Goal: Book appointment/travel/reservation

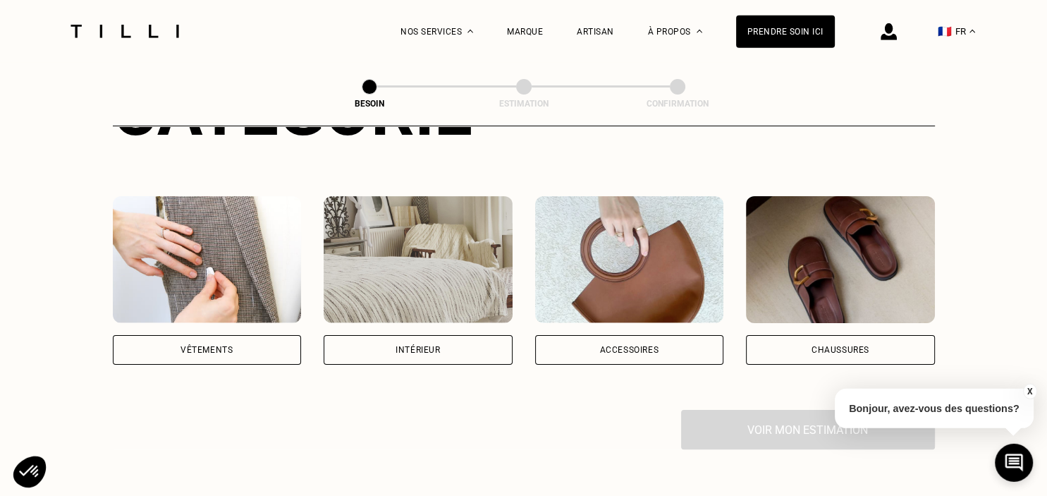
scroll to position [225, 0]
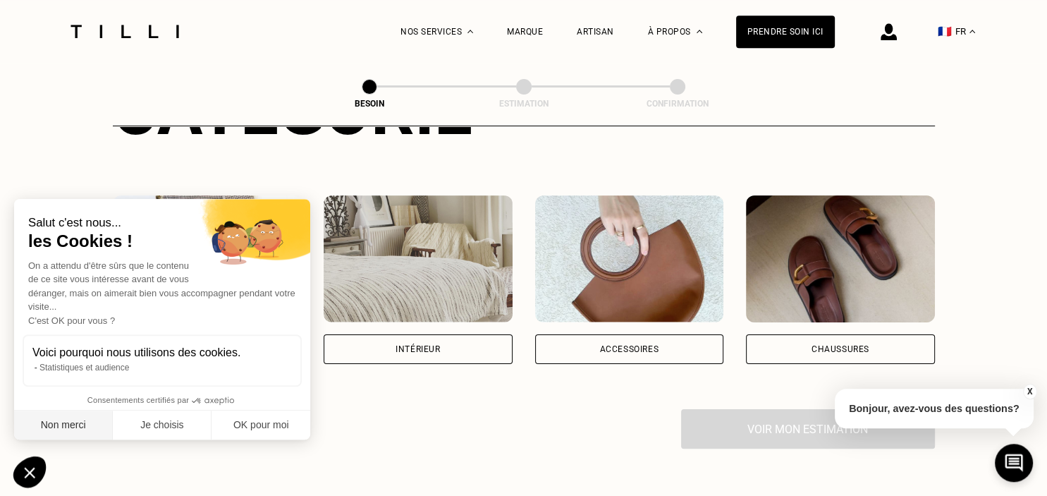
click at [82, 421] on button "Non merci" at bounding box center [63, 425] width 99 height 30
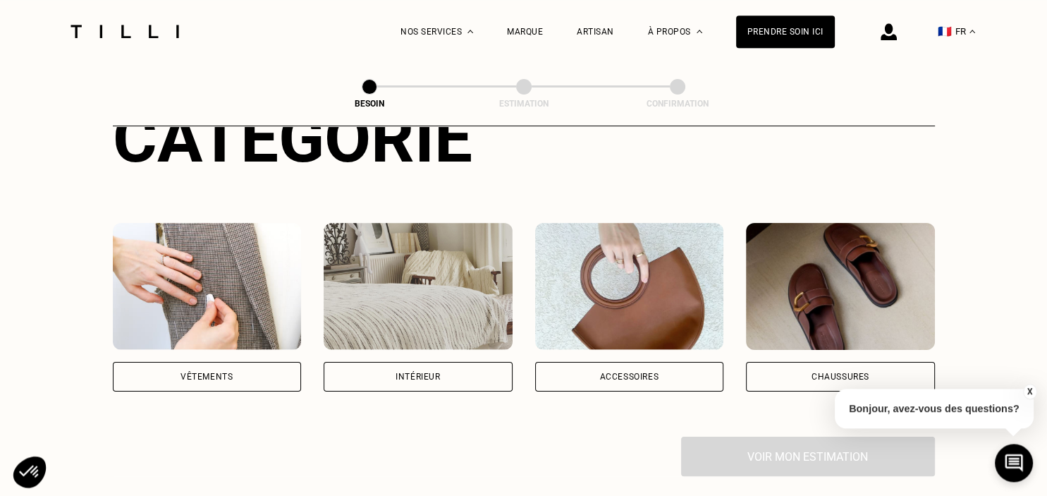
click at [460, 391] on div "Intérieur" at bounding box center [418, 377] width 189 height 30
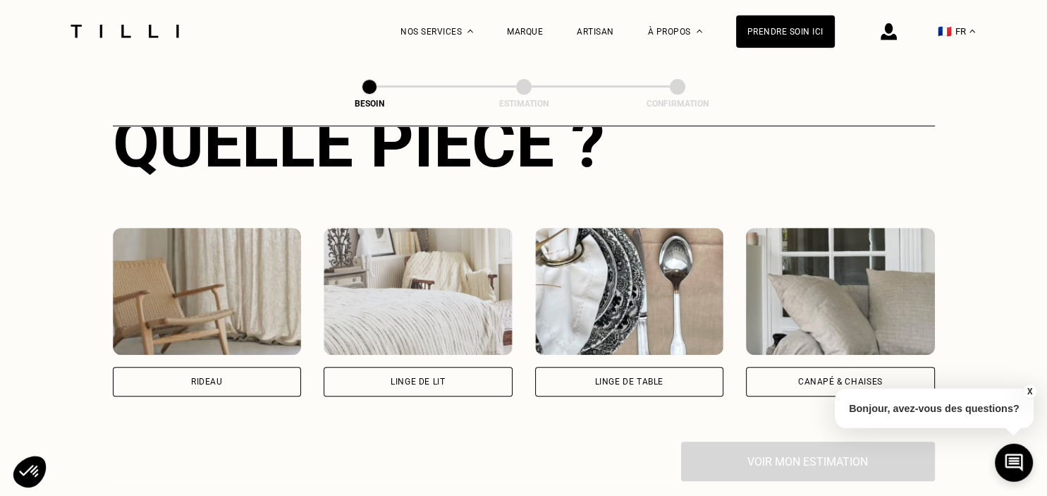
scroll to position [576, 0]
click at [242, 395] on div "Rideau" at bounding box center [207, 381] width 189 height 30
select select "FR"
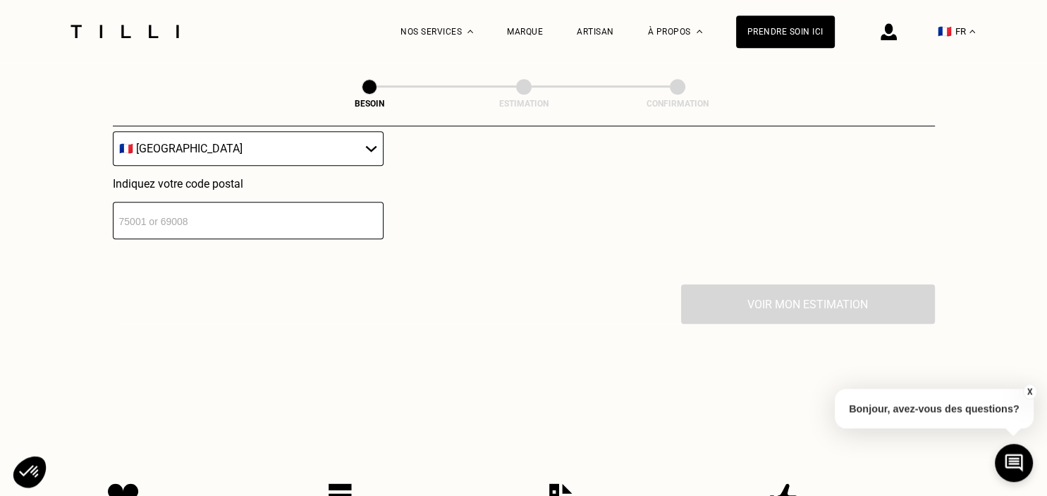
scroll to position [1082, 0]
click at [328, 238] on input "number" at bounding box center [248, 218] width 271 height 37
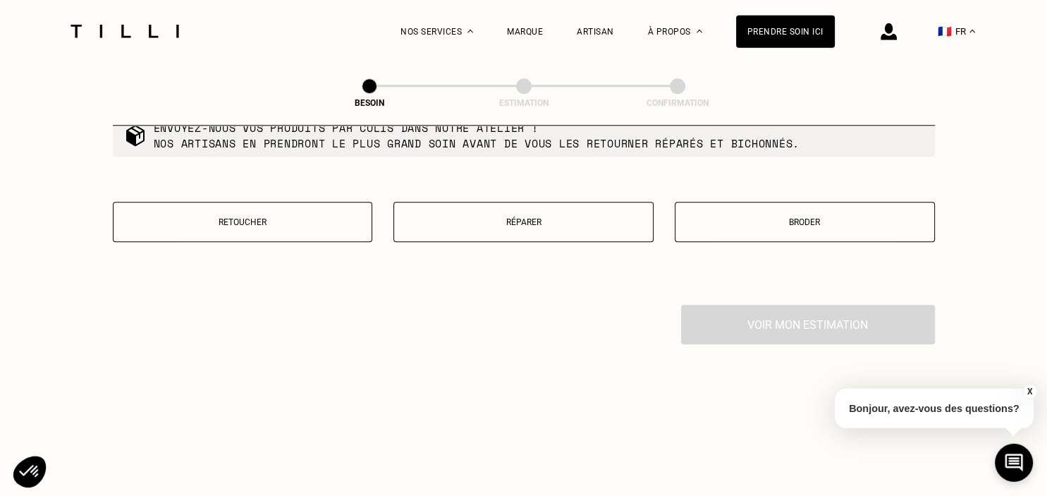
scroll to position [1420, 0]
type input "93360"
click at [297, 227] on p "Retoucher" at bounding box center [243, 222] width 245 height 10
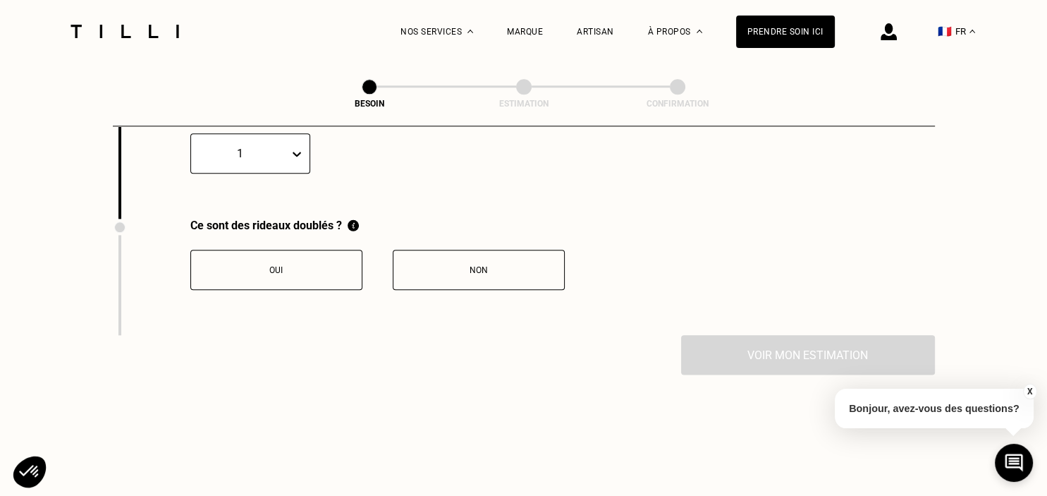
scroll to position [1623, 0]
click at [297, 159] on icon at bounding box center [297, 152] width 14 height 14
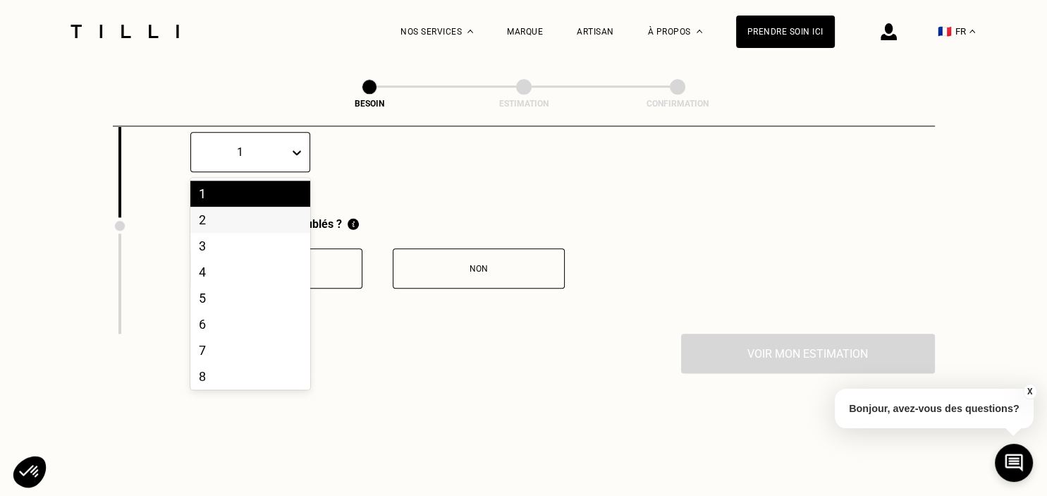
click at [242, 233] on div "2" at bounding box center [250, 220] width 120 height 26
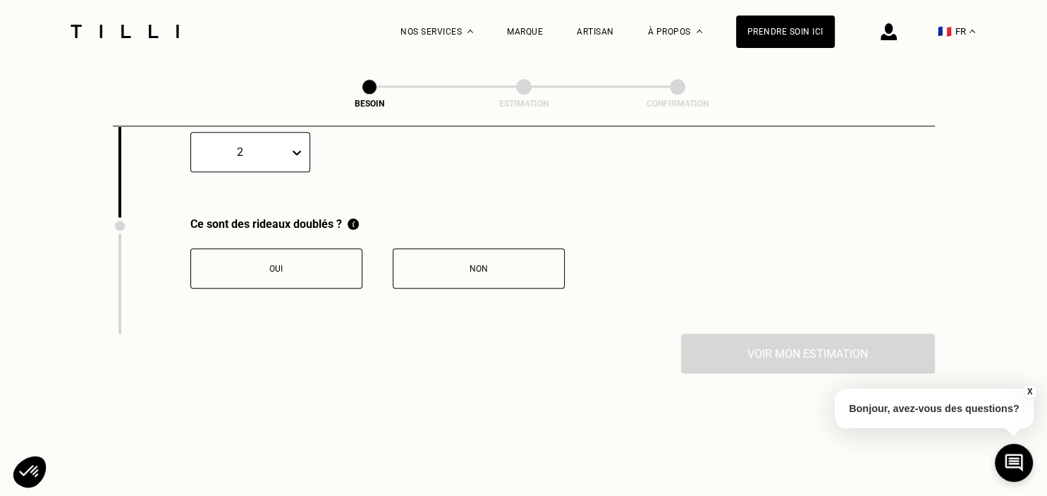
click at [337, 288] on button "Oui" at bounding box center [276, 268] width 172 height 40
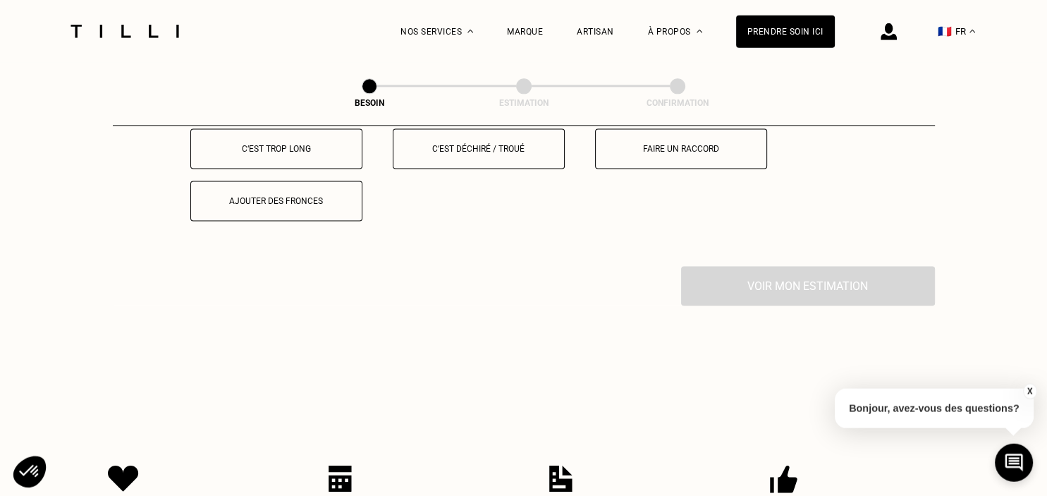
scroll to position [1859, 0]
click at [335, 168] on button "C‘est trop long" at bounding box center [276, 148] width 172 height 40
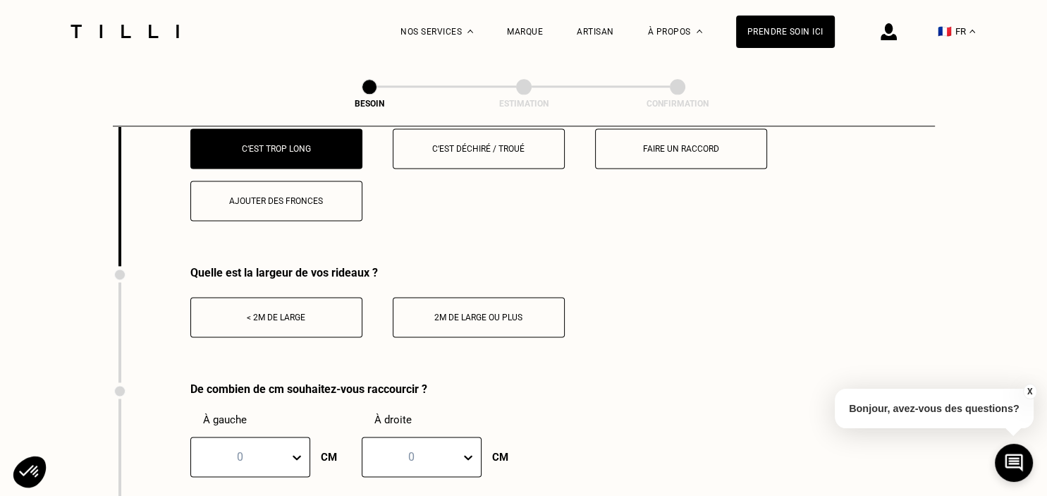
click at [331, 322] on div "< 2m de large" at bounding box center [276, 317] width 156 height 10
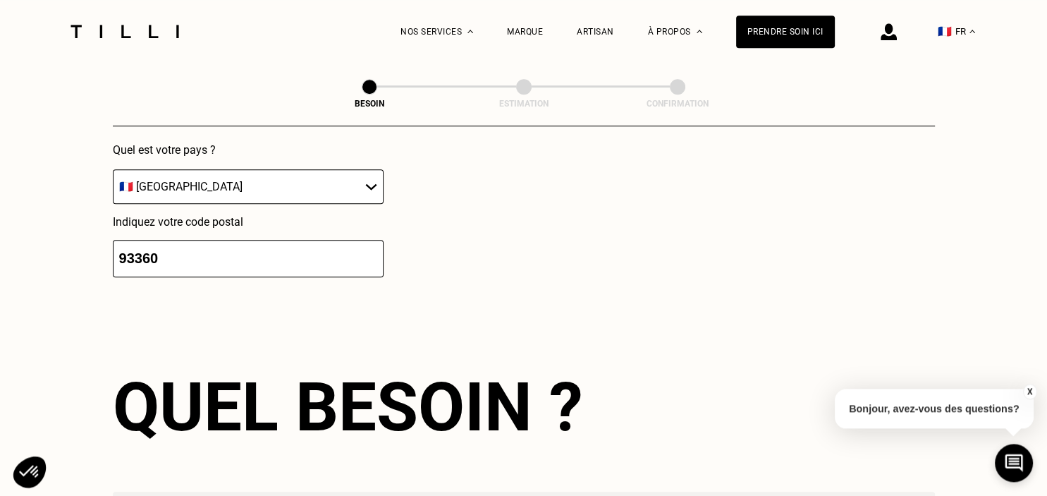
scroll to position [1042, 0]
click at [126, 37] on img at bounding box center [125, 31] width 118 height 13
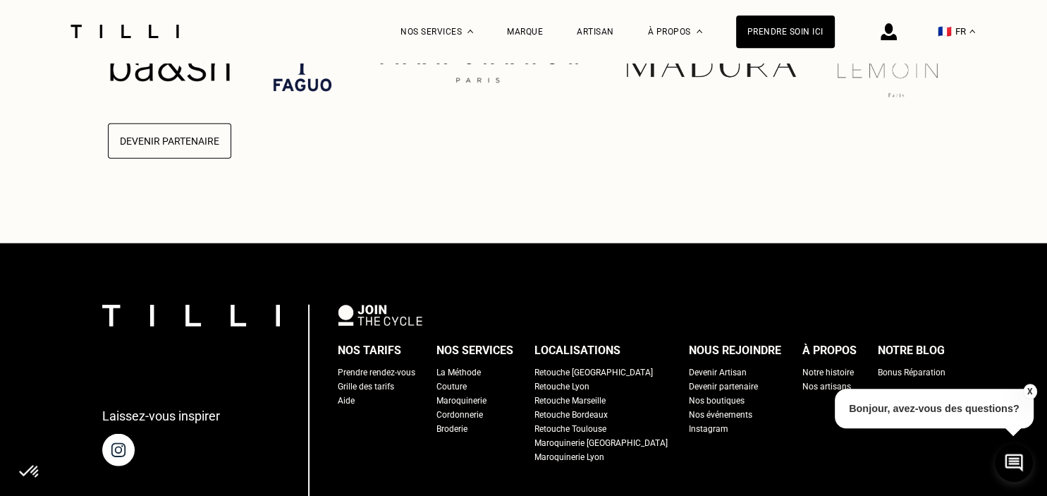
scroll to position [3409, 0]
